Goal: Find specific page/section: Find specific page/section

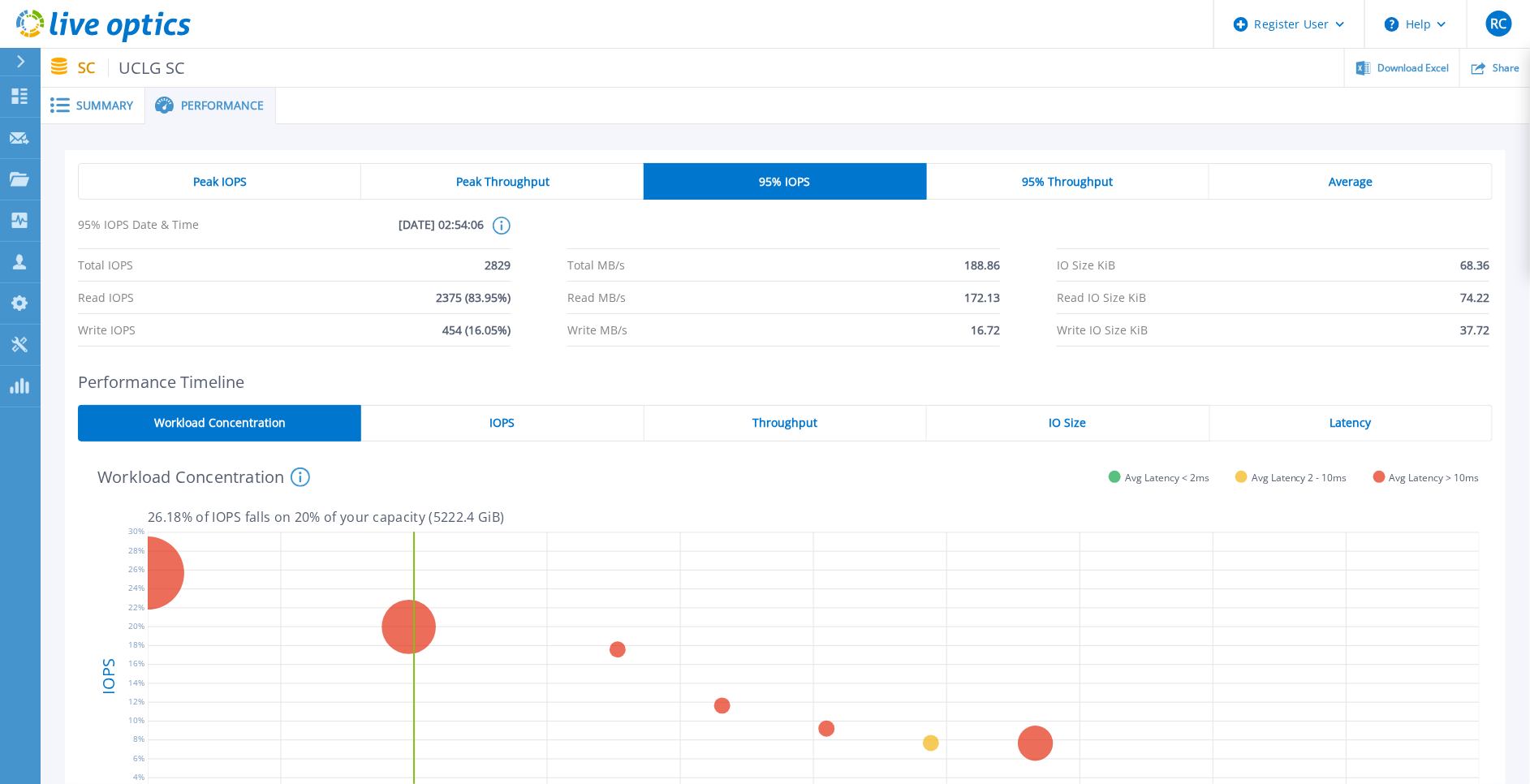
click at [102, 108] on span "Summary" at bounding box center [104, 106] width 57 height 12
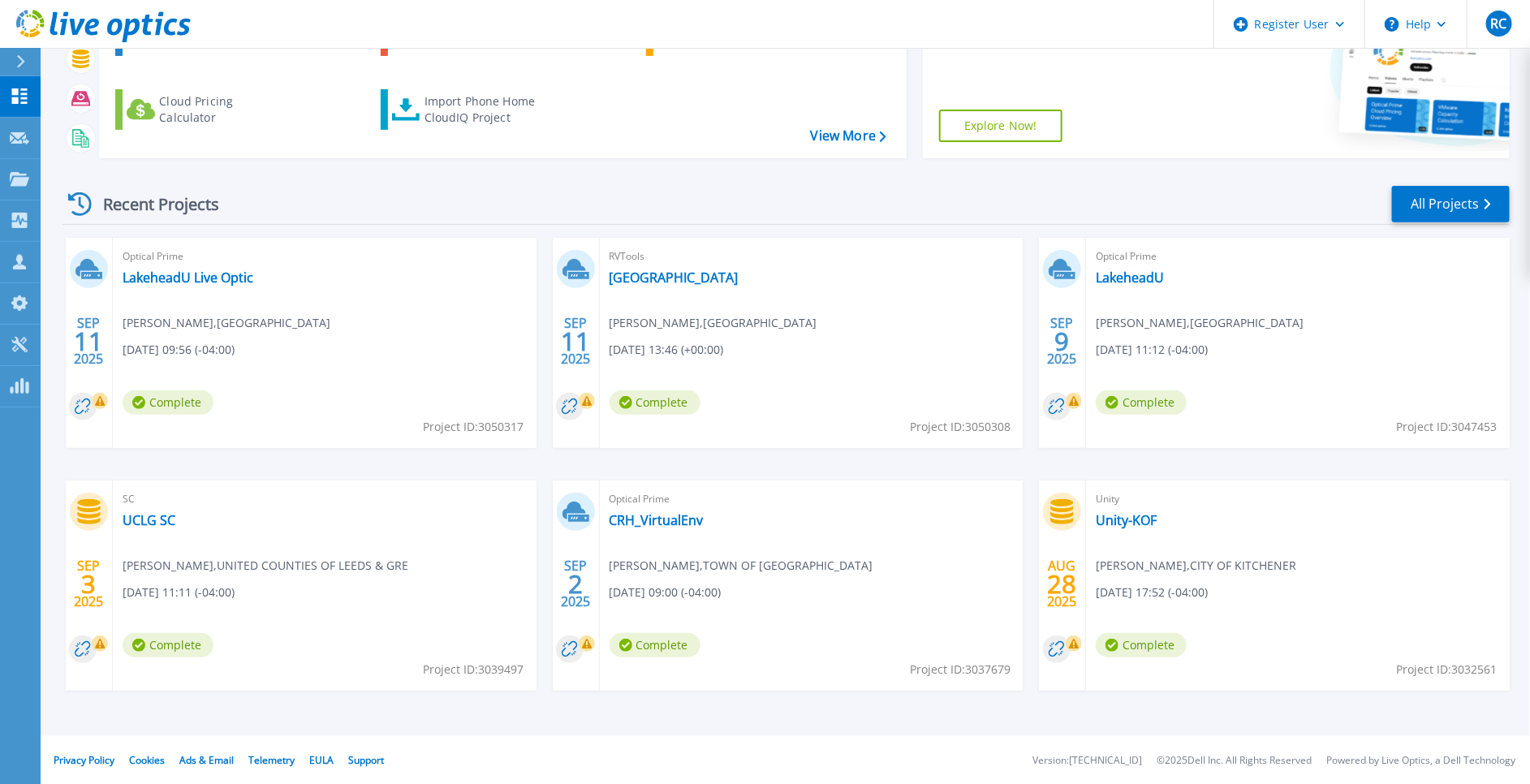
scroll to position [73, 0]
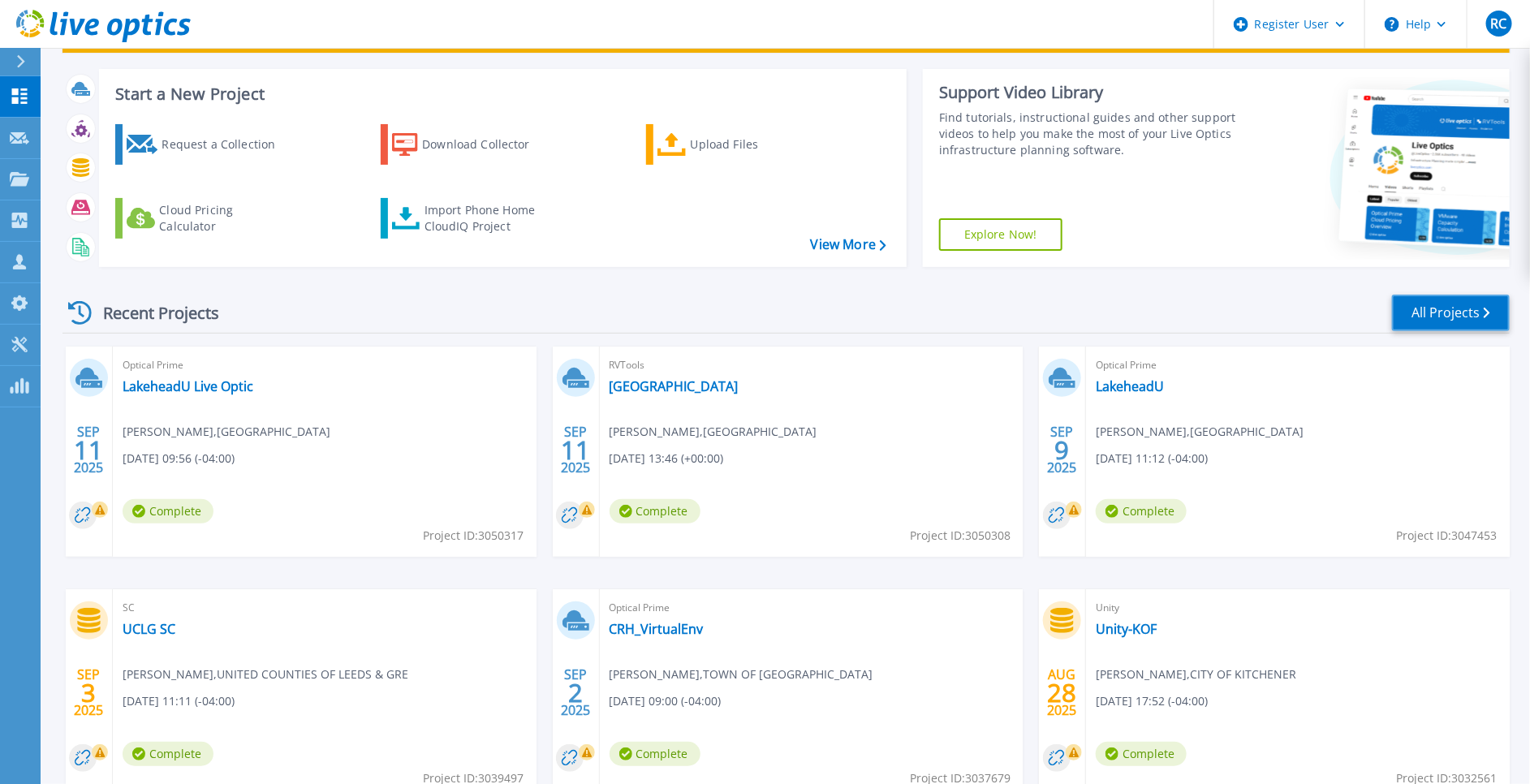
click at [1450, 319] on link "All Projects" at bounding box center [1451, 313] width 118 height 37
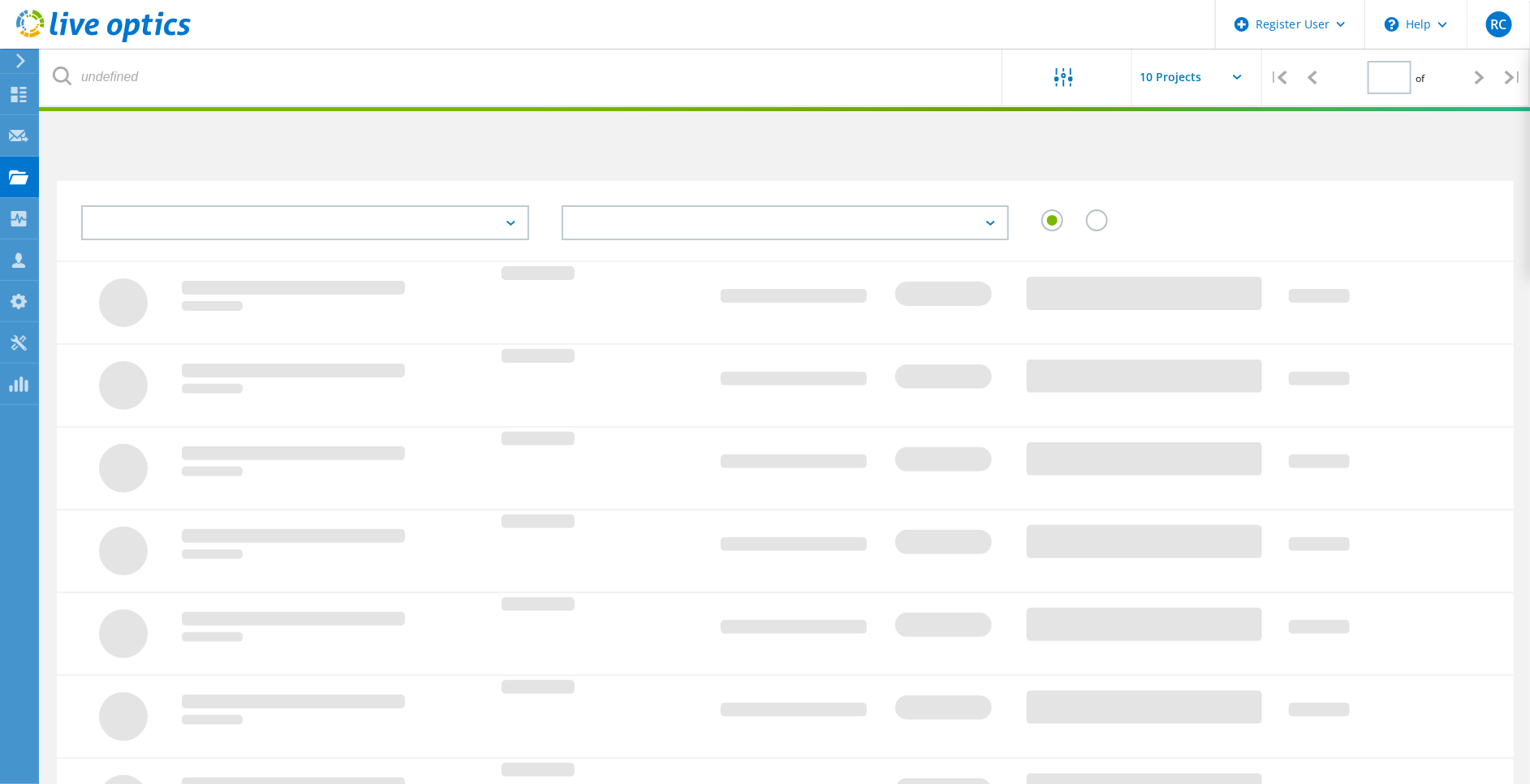
type input "1"
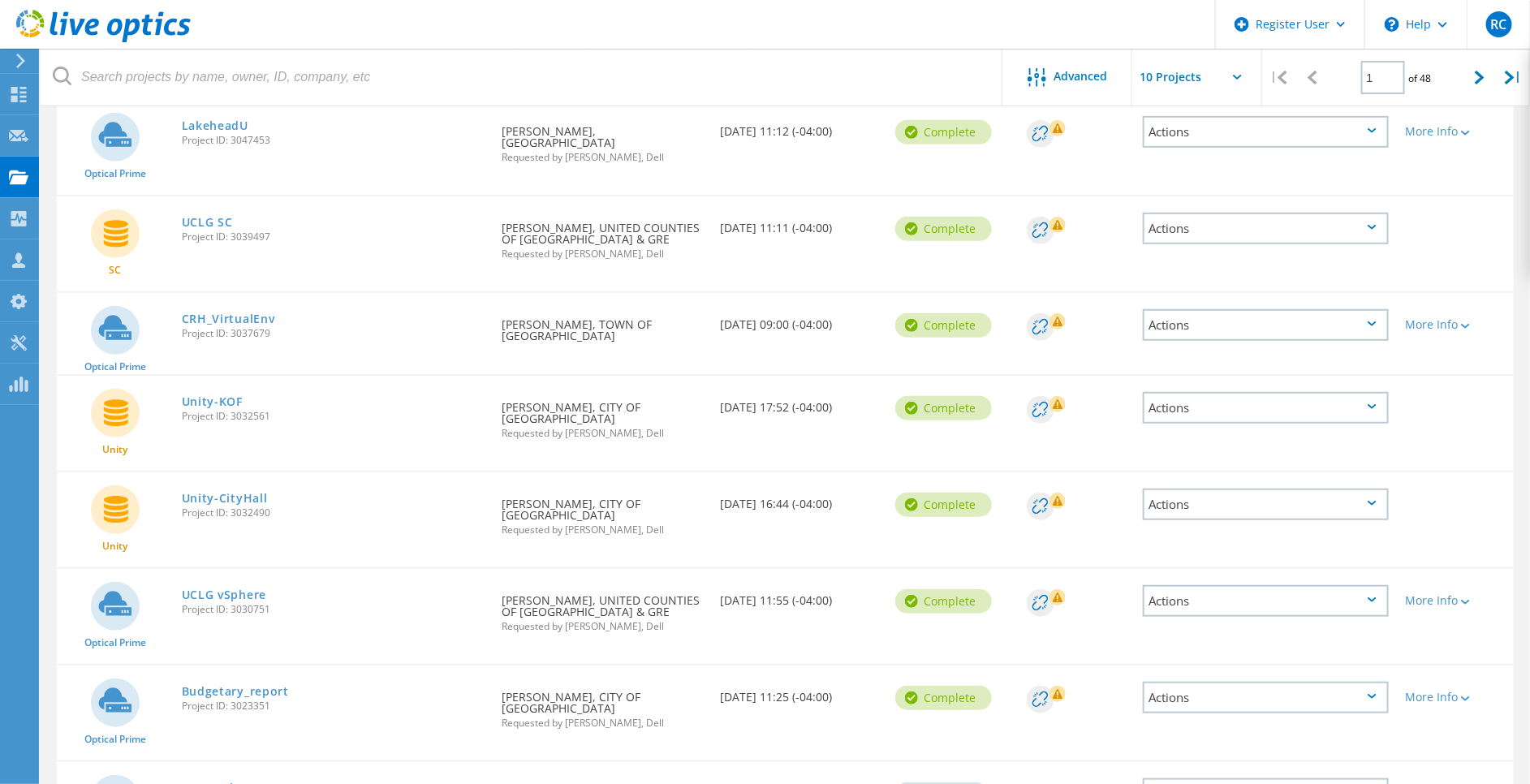
scroll to position [367, 0]
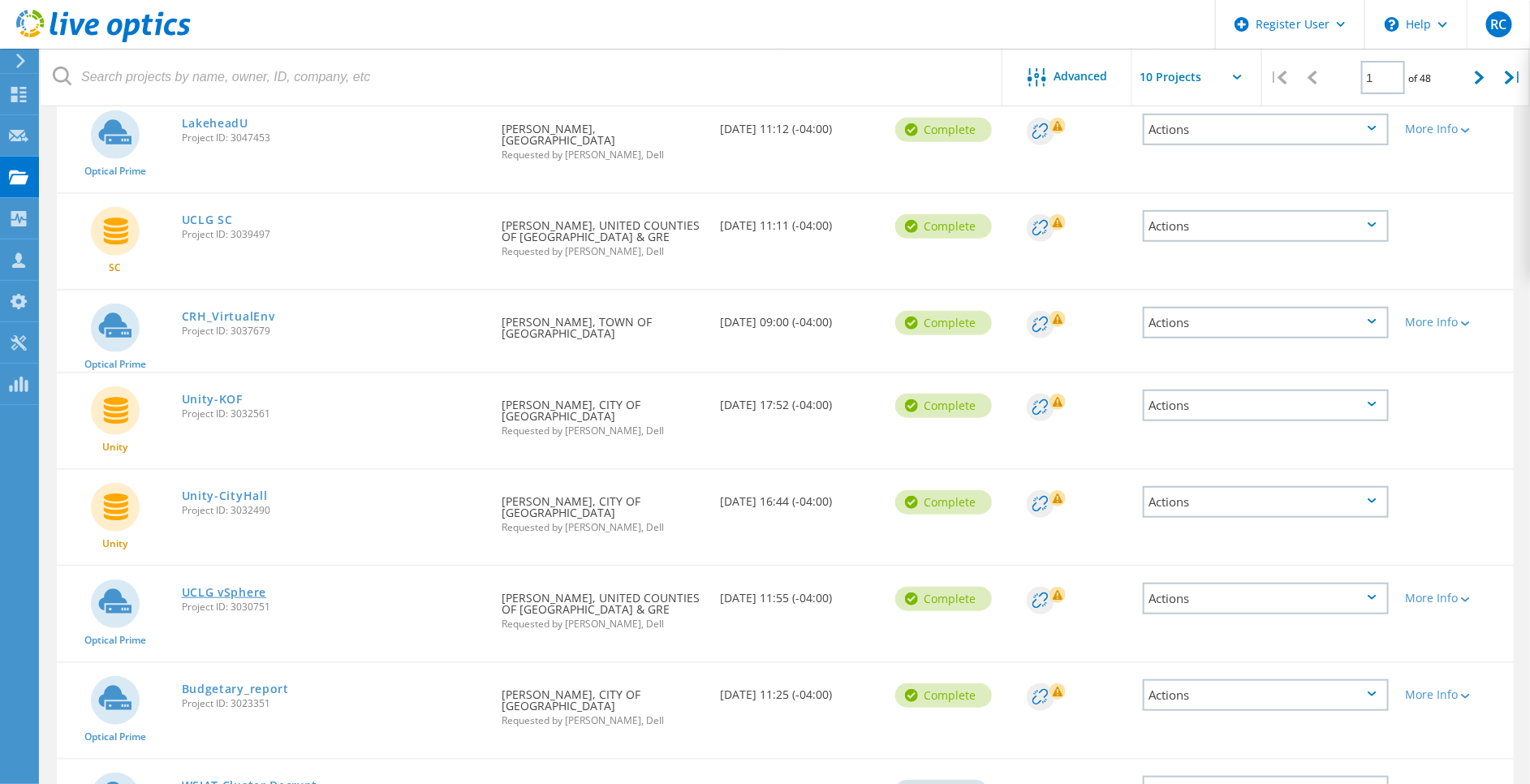
click at [256, 587] on link "UCLG vSphere" at bounding box center [224, 593] width 84 height 12
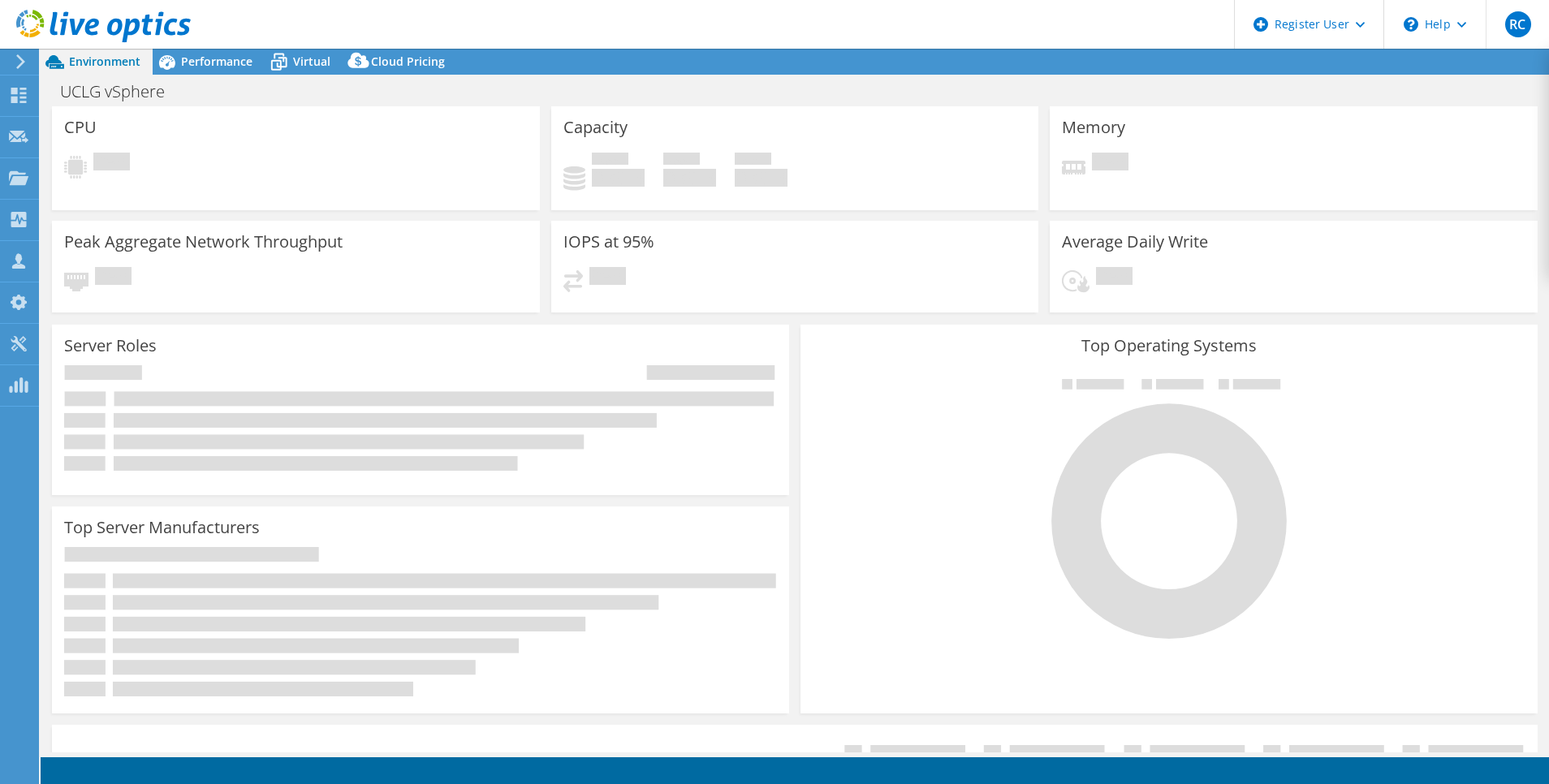
select select "[GEOGRAPHIC_DATA]"
select select "CAD"
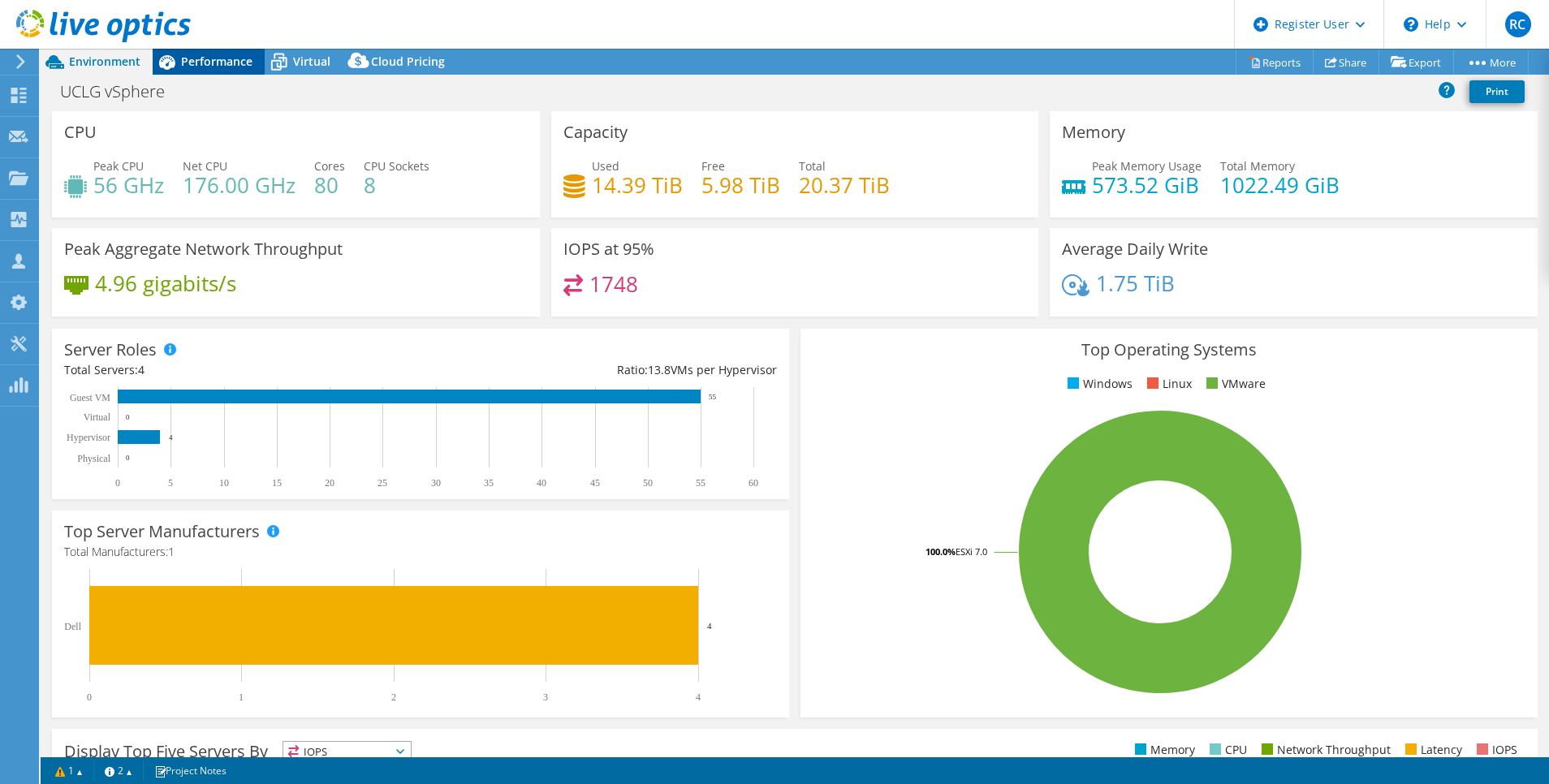
click at [222, 65] on span "Performance" at bounding box center [217, 61] width 72 height 15
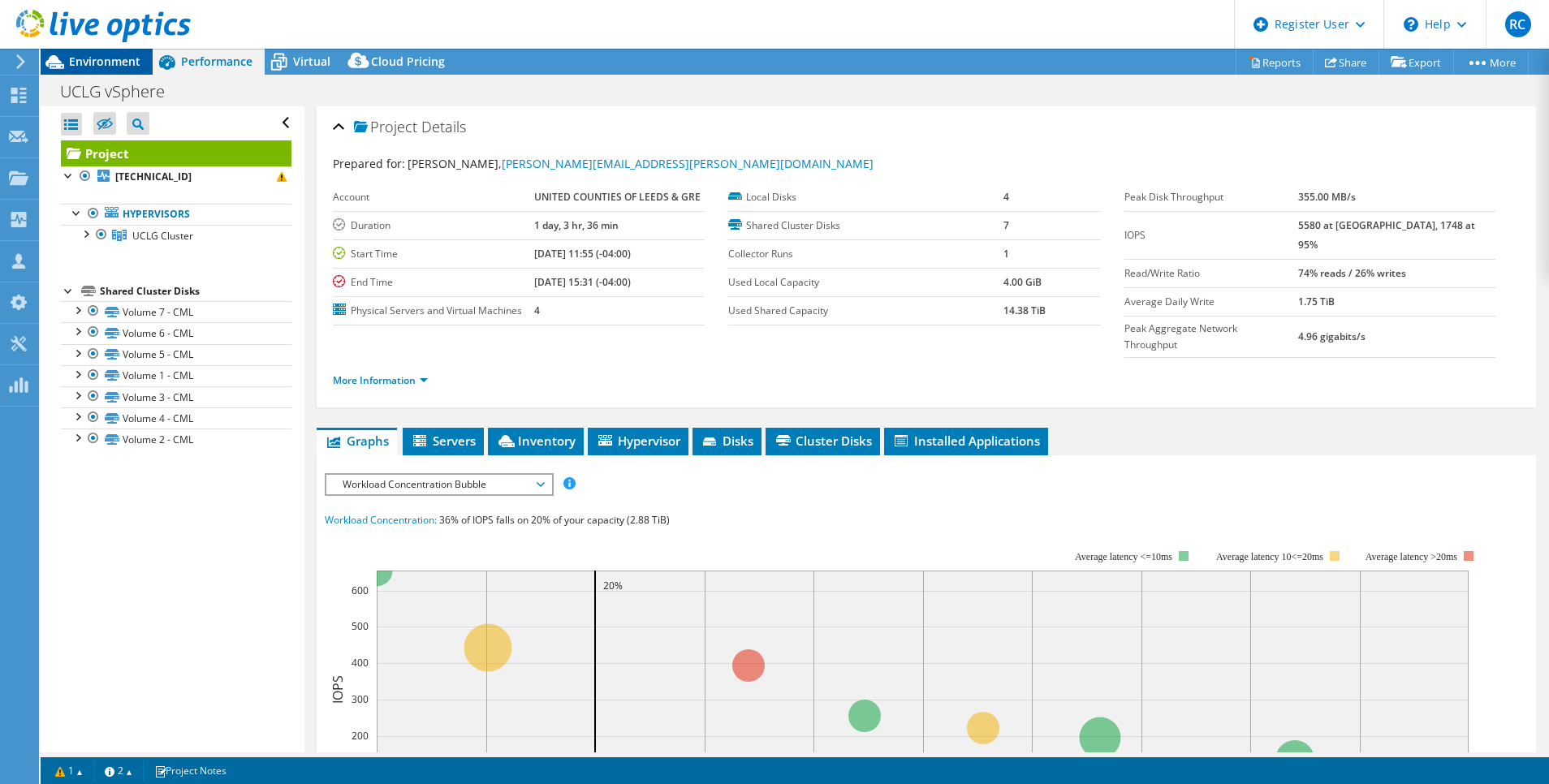
click at [119, 58] on span "Environment" at bounding box center [105, 61] width 72 height 15
